Goal: Information Seeking & Learning: Understand process/instructions

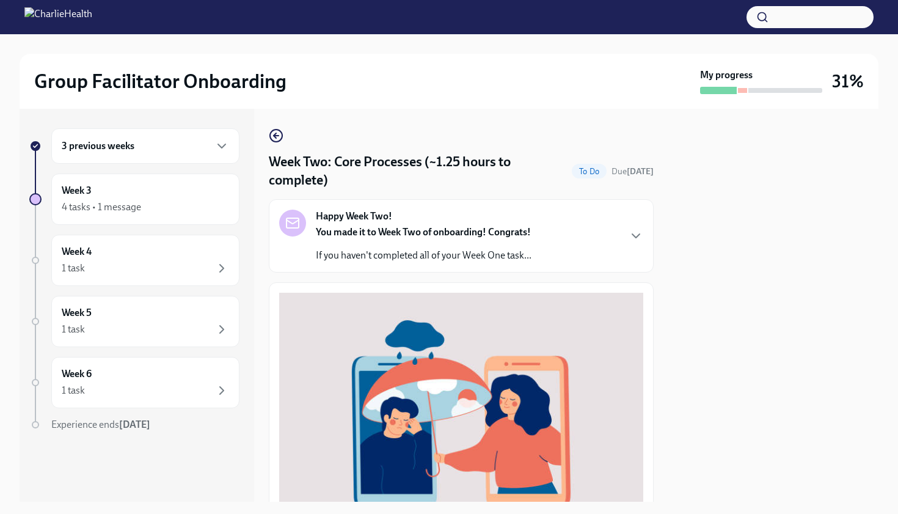
scroll to position [309, 0]
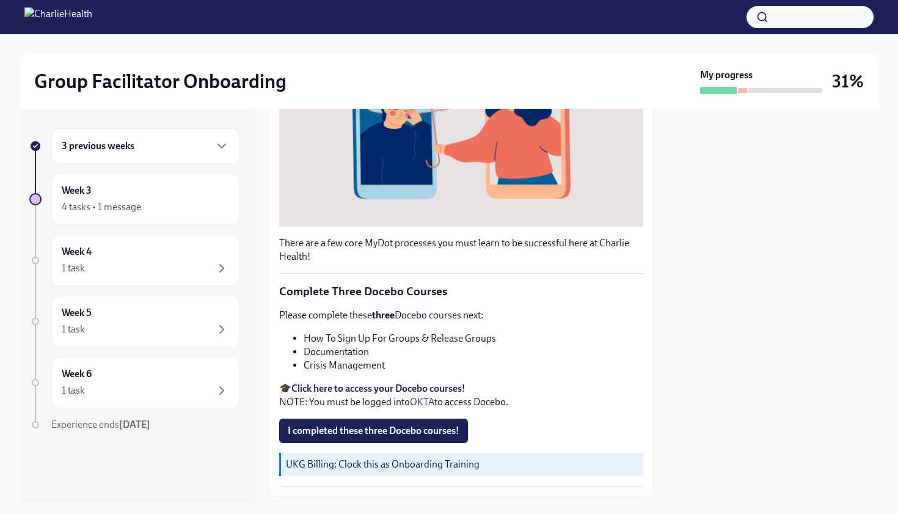
click at [367, 385] on strong "Click here to access your Docebo courses!" at bounding box center [378, 388] width 174 height 12
click at [365, 388] on strong "Click here to access your Docebo courses!" at bounding box center [378, 388] width 174 height 12
click at [382, 421] on button "I completed these three Docebo courses!" at bounding box center [373, 430] width 189 height 24
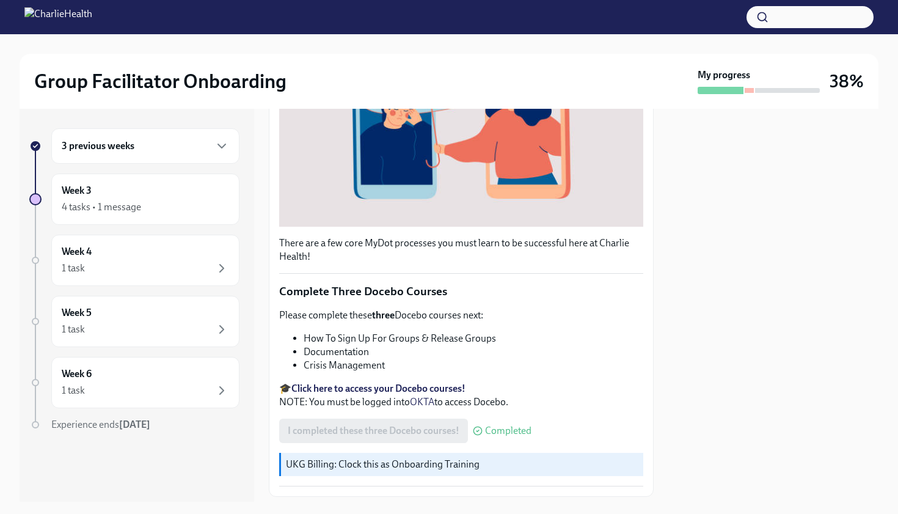
click at [364, 392] on strong "Click here to access your Docebo courses!" at bounding box center [378, 388] width 174 height 12
click at [368, 395] on p "🎓 Click here to access your Docebo courses! NOTE: You must be logged into OKTA …" at bounding box center [461, 395] width 364 height 27
click at [370, 391] on strong "Click here to access your Docebo courses!" at bounding box center [378, 388] width 174 height 12
click at [346, 385] on strong "Click here to access your Docebo courses!" at bounding box center [378, 388] width 174 height 12
click at [389, 387] on strong "Click here to access your Docebo courses!" at bounding box center [378, 388] width 174 height 12
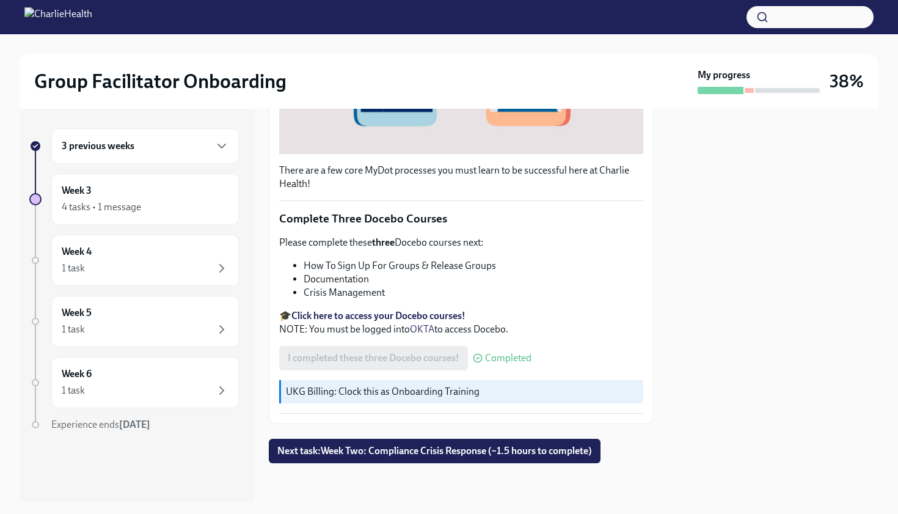
scroll to position [382, 0]
click at [388, 457] on button "Next task : Week Two: Compliance Crisis Response (~1.5 hours to complete)" at bounding box center [435, 450] width 332 height 24
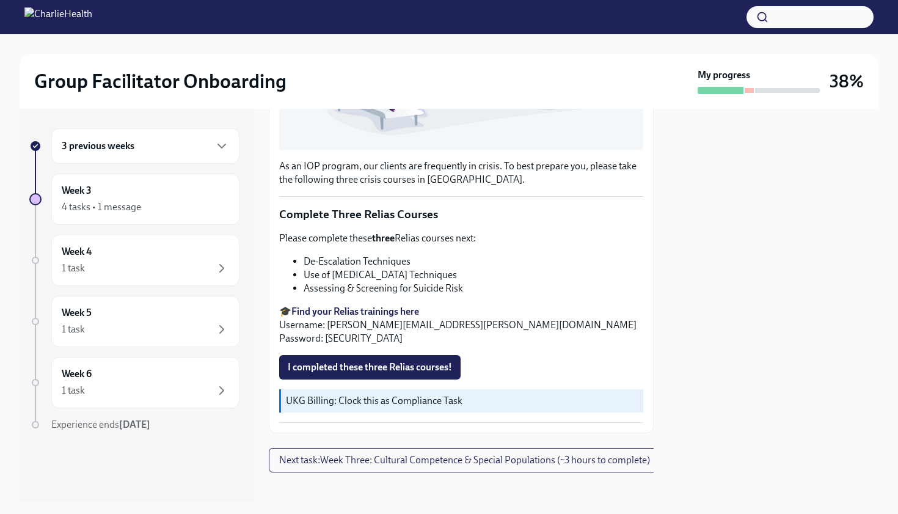
scroll to position [366, 0]
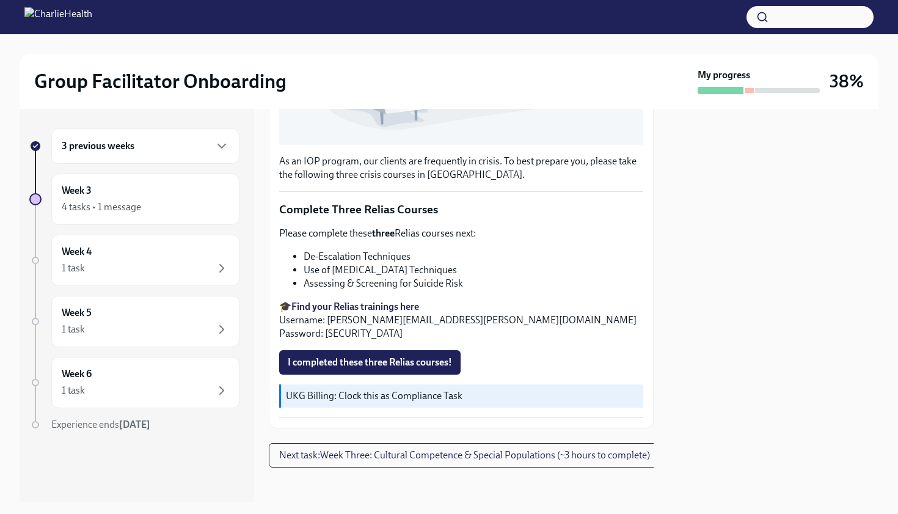
click at [403, 308] on strong "Find your Relias trainings here" at bounding box center [355, 306] width 128 height 12
